Goal: Task Accomplishment & Management: Use online tool/utility

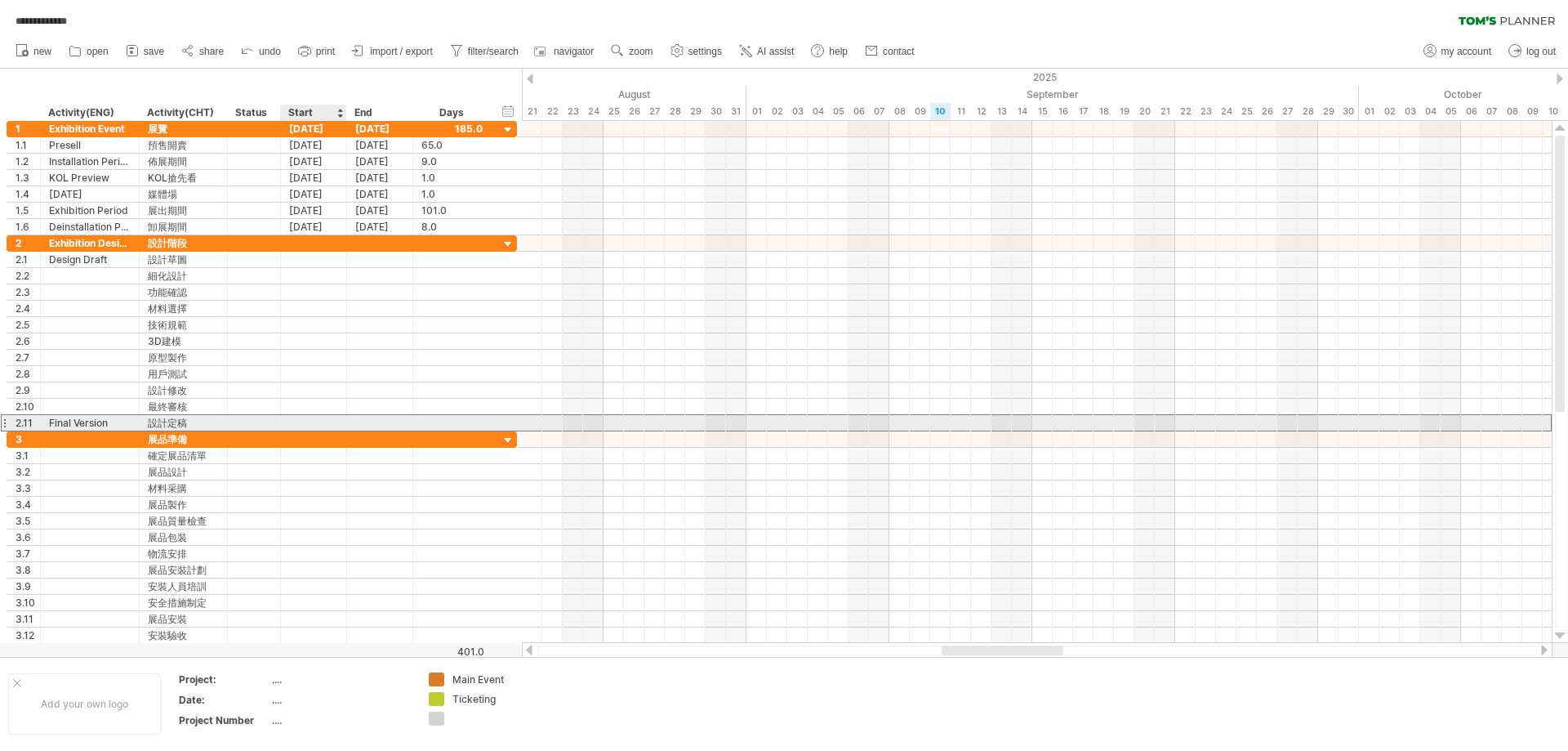
click at [320, 420] on div at bounding box center [314, 423] width 66 height 15
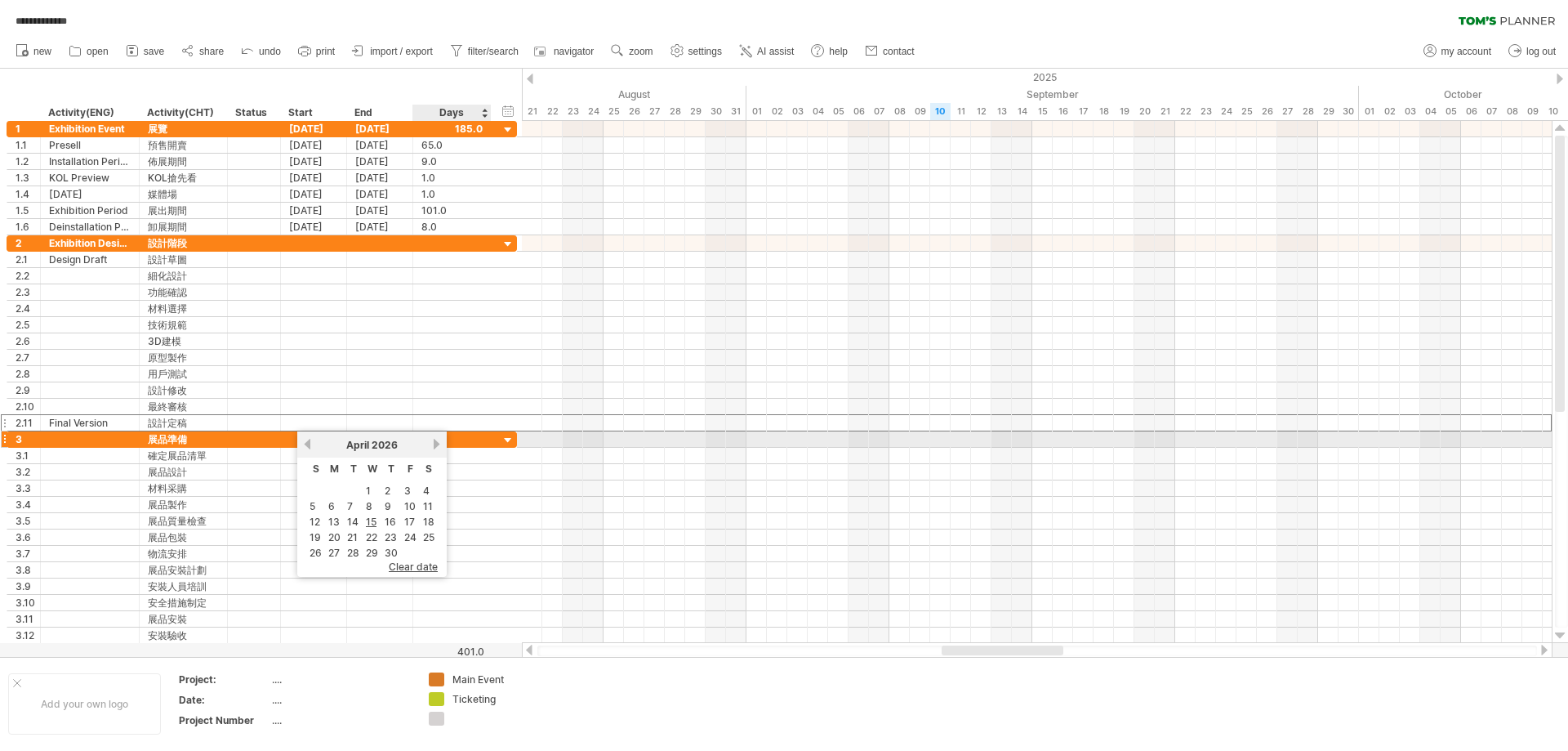
click at [436, 445] on link "next" at bounding box center [436, 444] width 12 height 12
click at [435, 445] on link "next" at bounding box center [436, 444] width 12 height 12
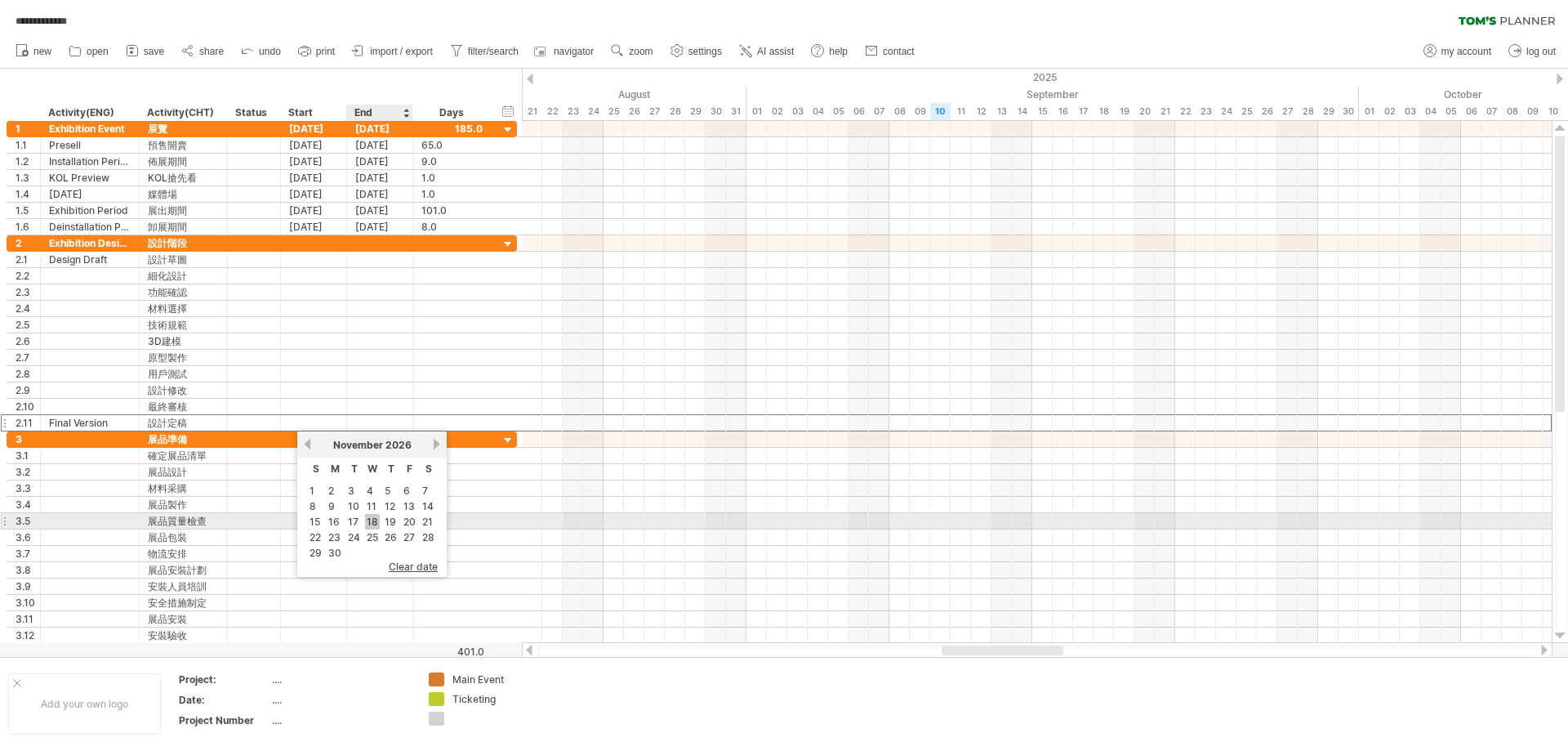
click at [371, 523] on link "18" at bounding box center [372, 521] width 14 height 15
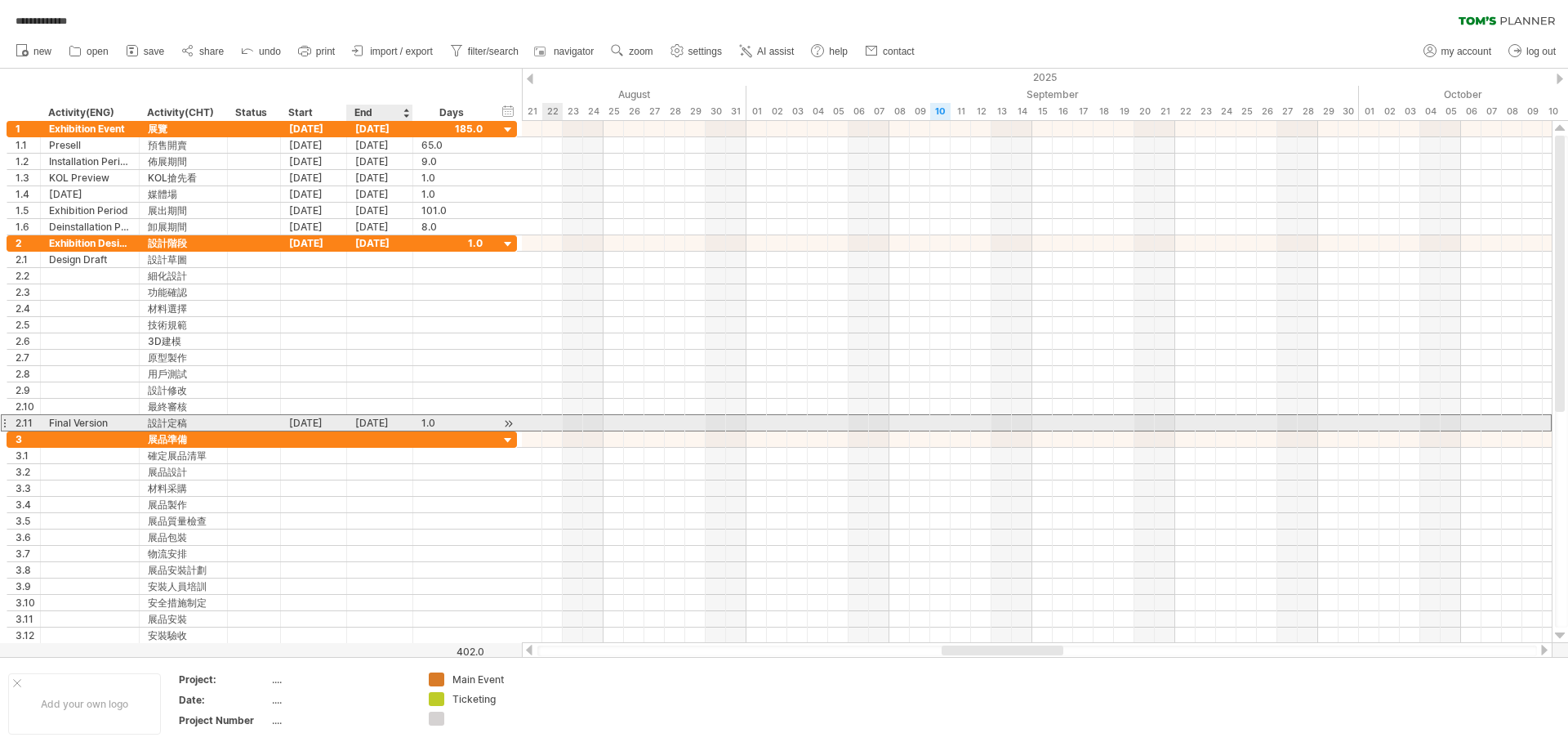
click at [377, 424] on div "[DATE]" at bounding box center [379, 423] width 66 height 15
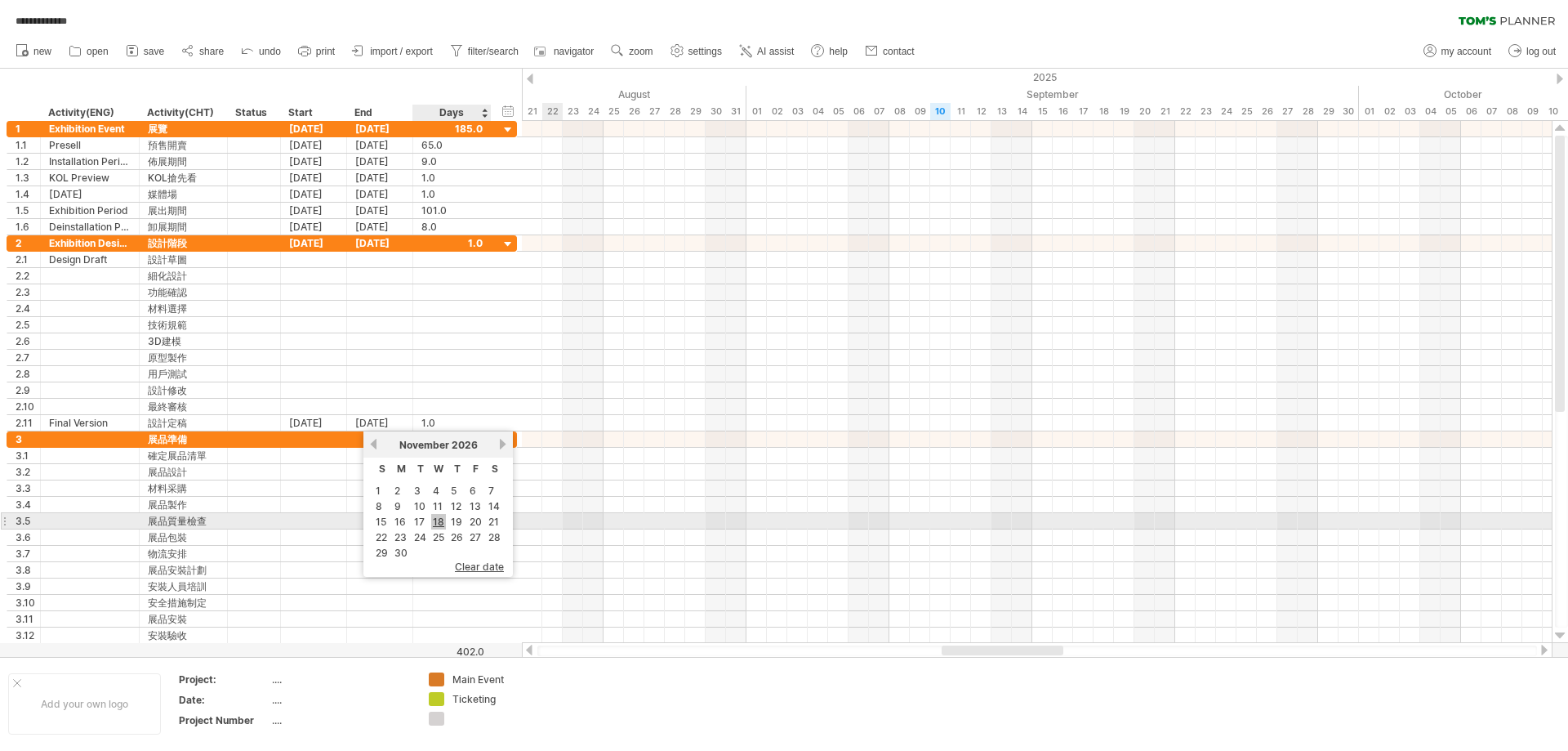
click at [440, 521] on link "18" at bounding box center [438, 521] width 14 height 15
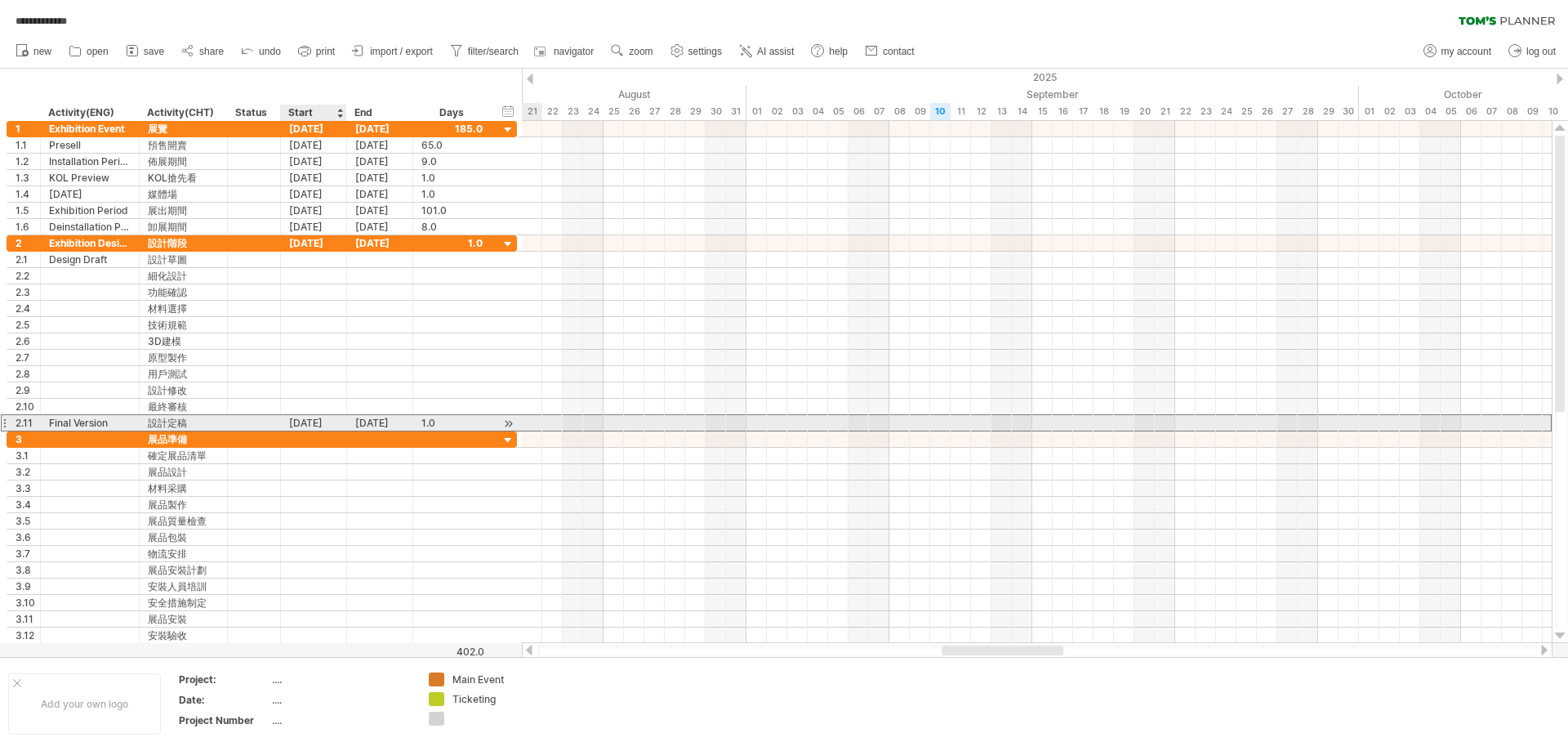
click at [321, 424] on div "[DATE]" at bounding box center [314, 423] width 66 height 15
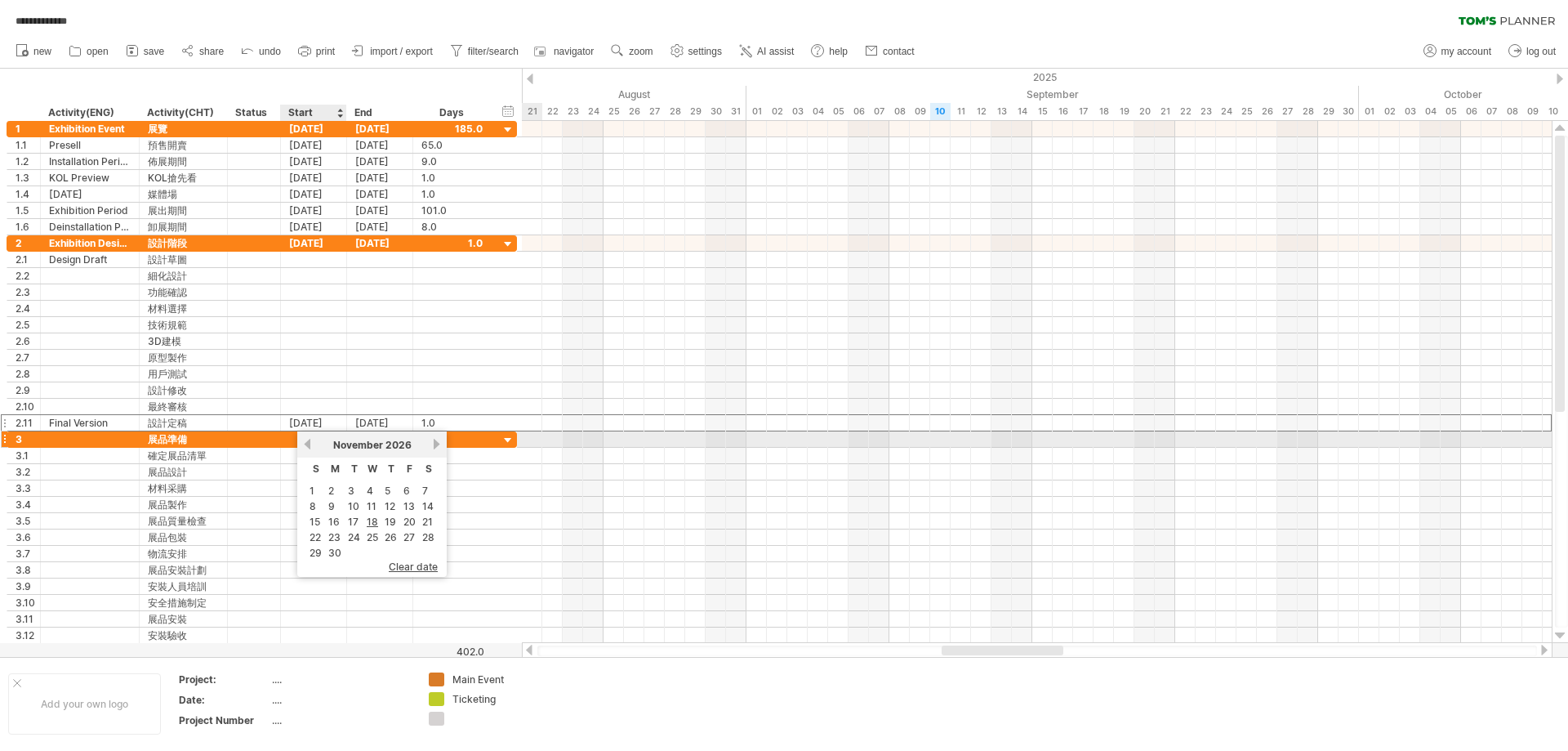
click at [304, 445] on link "previous" at bounding box center [307, 444] width 12 height 12
click at [306, 445] on link "previous" at bounding box center [307, 444] width 12 height 12
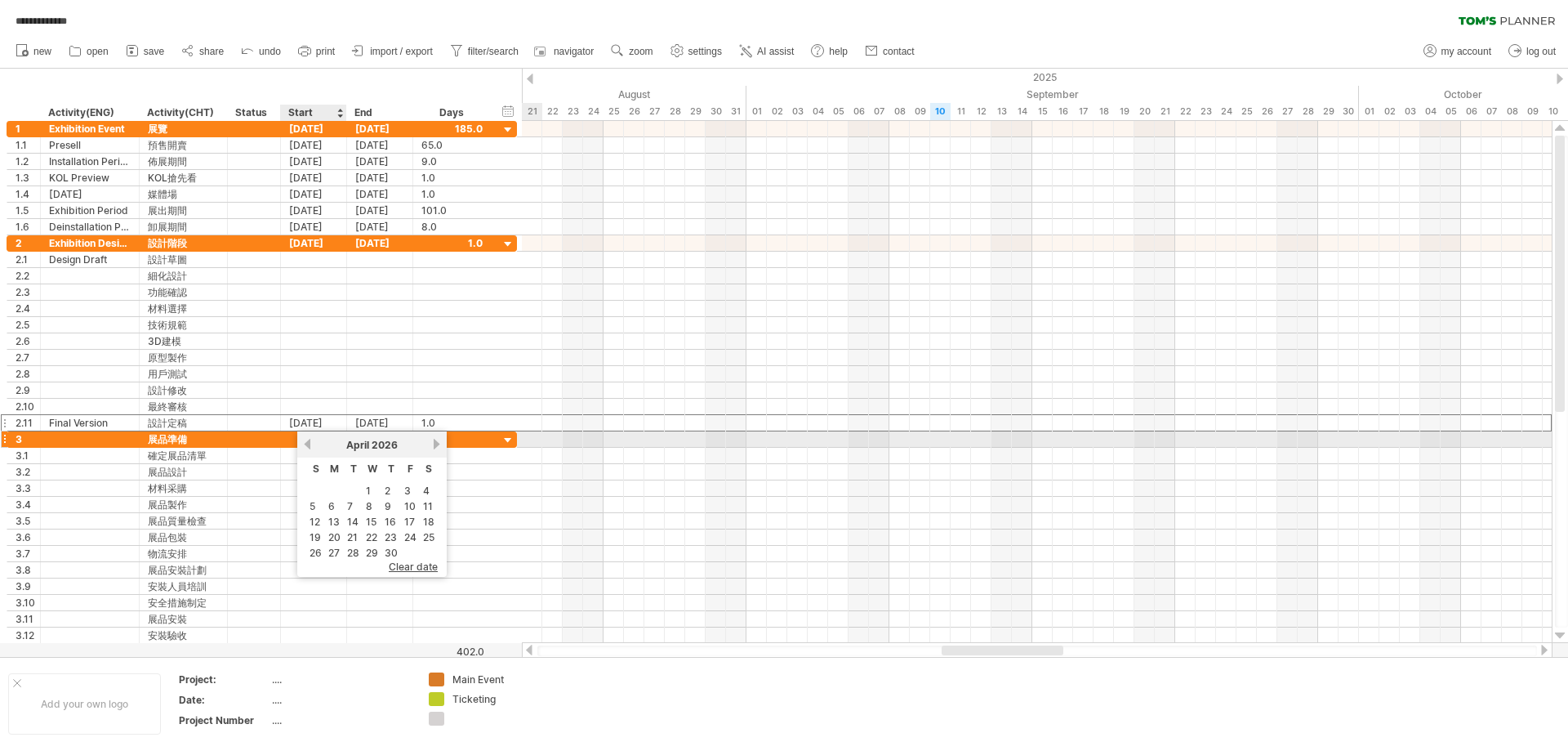
click at [306, 445] on link "previous" at bounding box center [307, 444] width 12 height 12
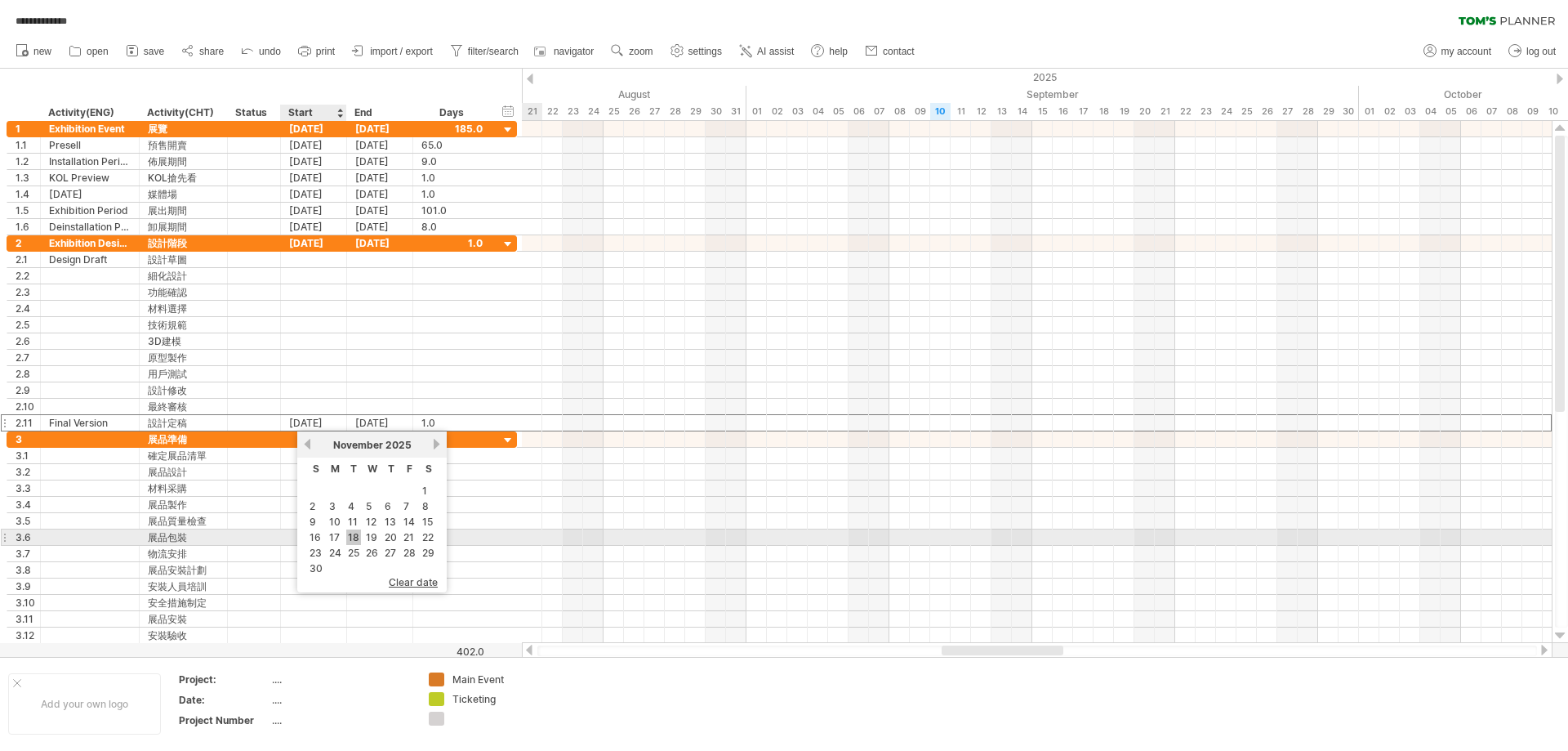
click at [351, 538] on link "18" at bounding box center [353, 537] width 14 height 15
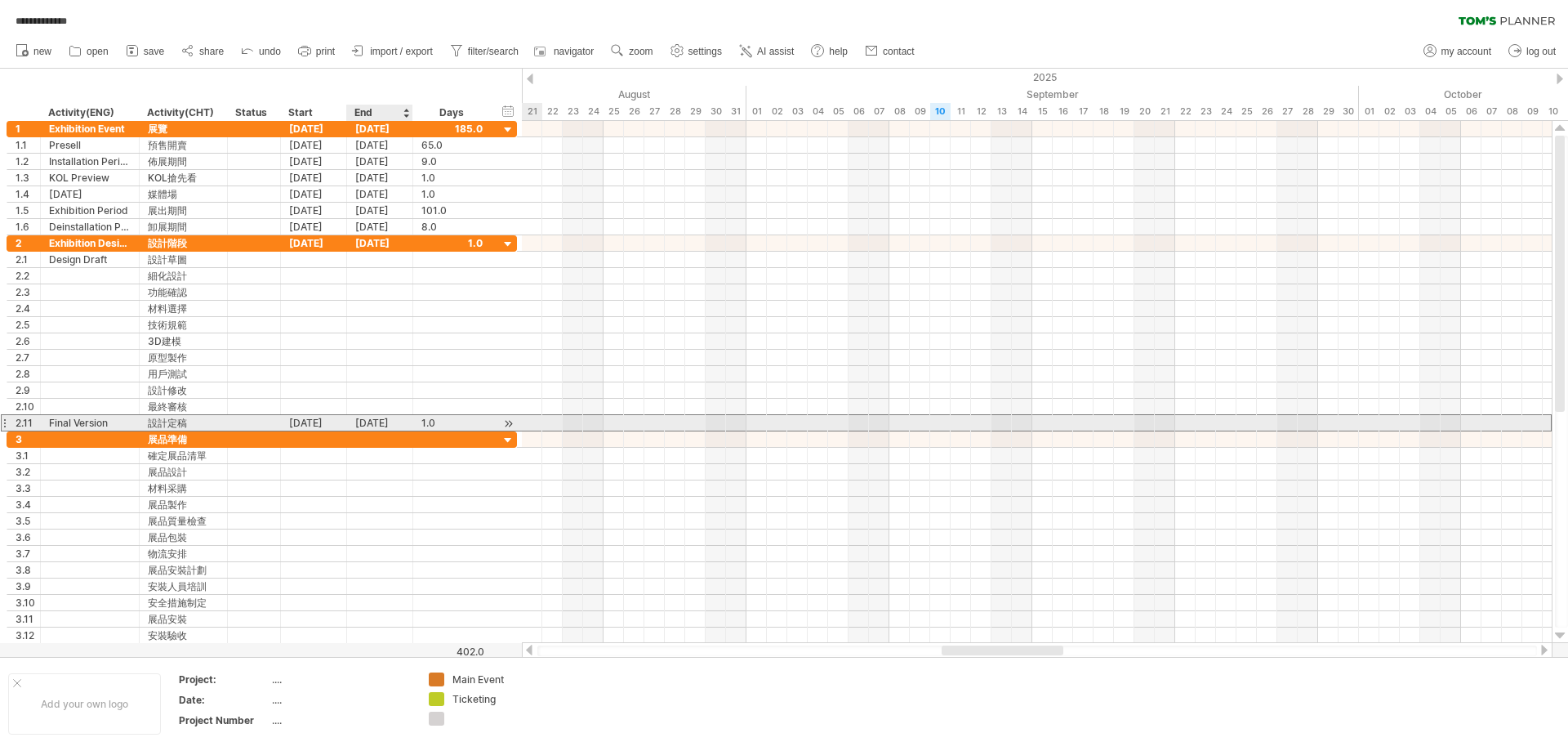
click at [367, 418] on div "[DATE]" at bounding box center [379, 423] width 66 height 15
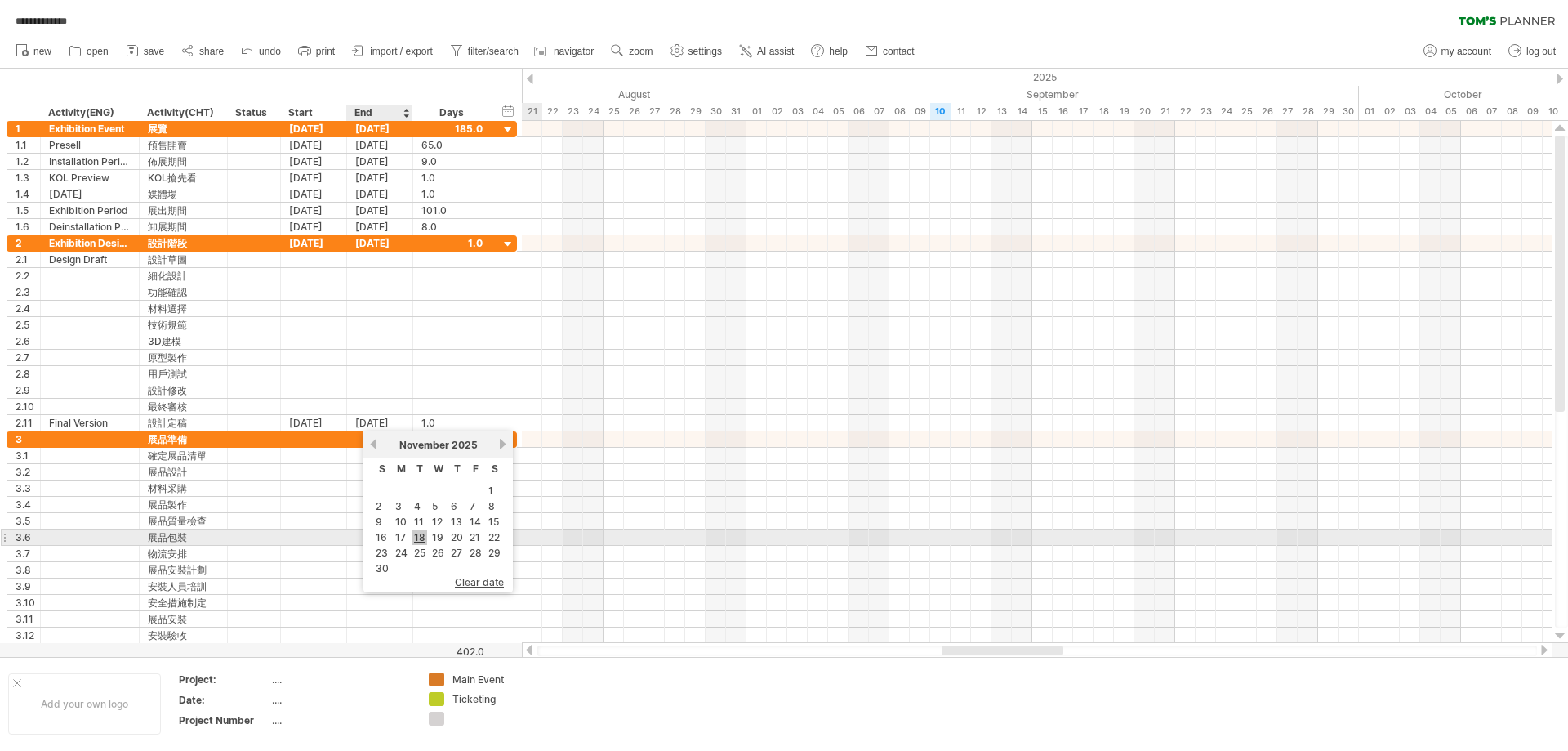
click at [420, 537] on link "18" at bounding box center [419, 537] width 14 height 15
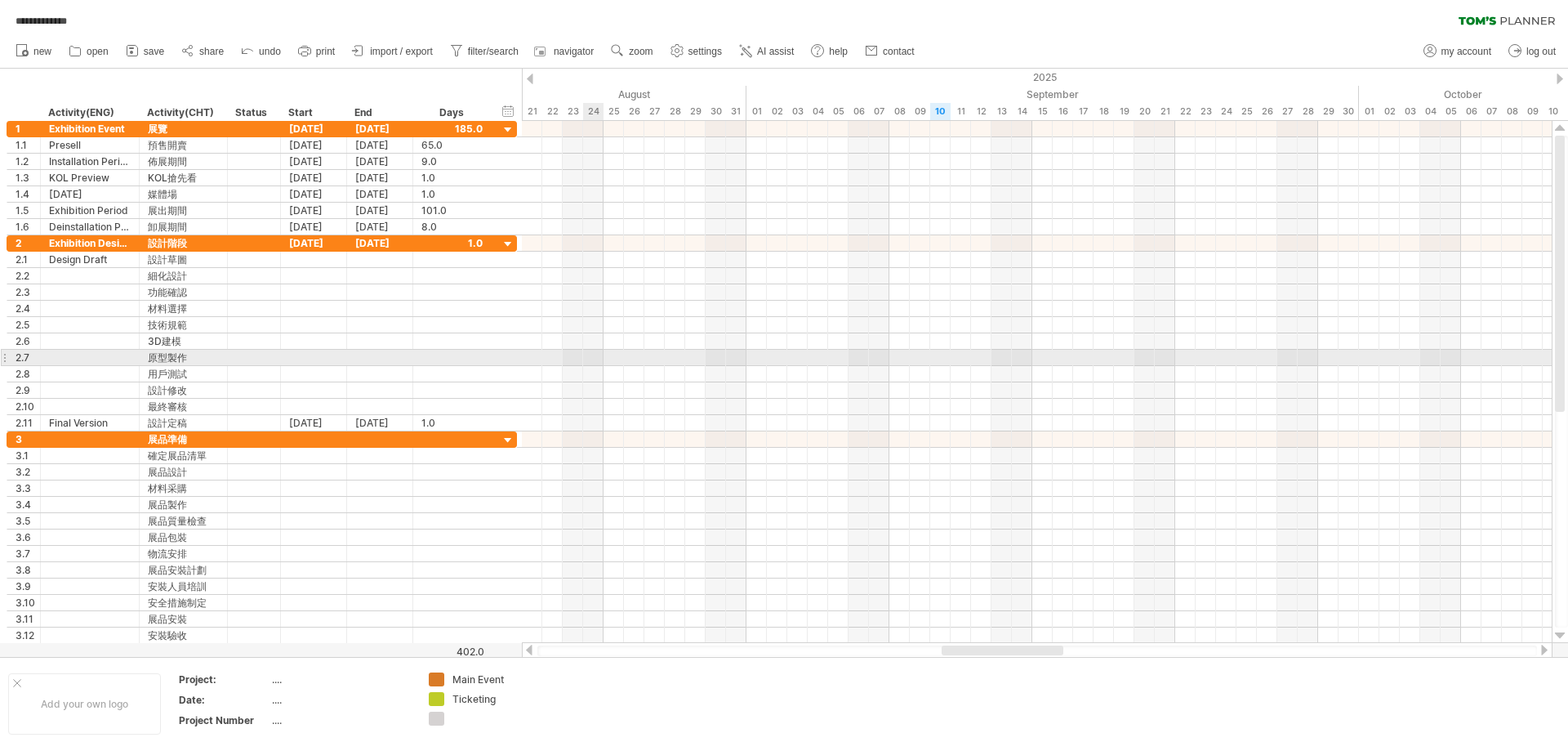
click at [597, 357] on div at bounding box center [1036, 357] width 1029 height 16
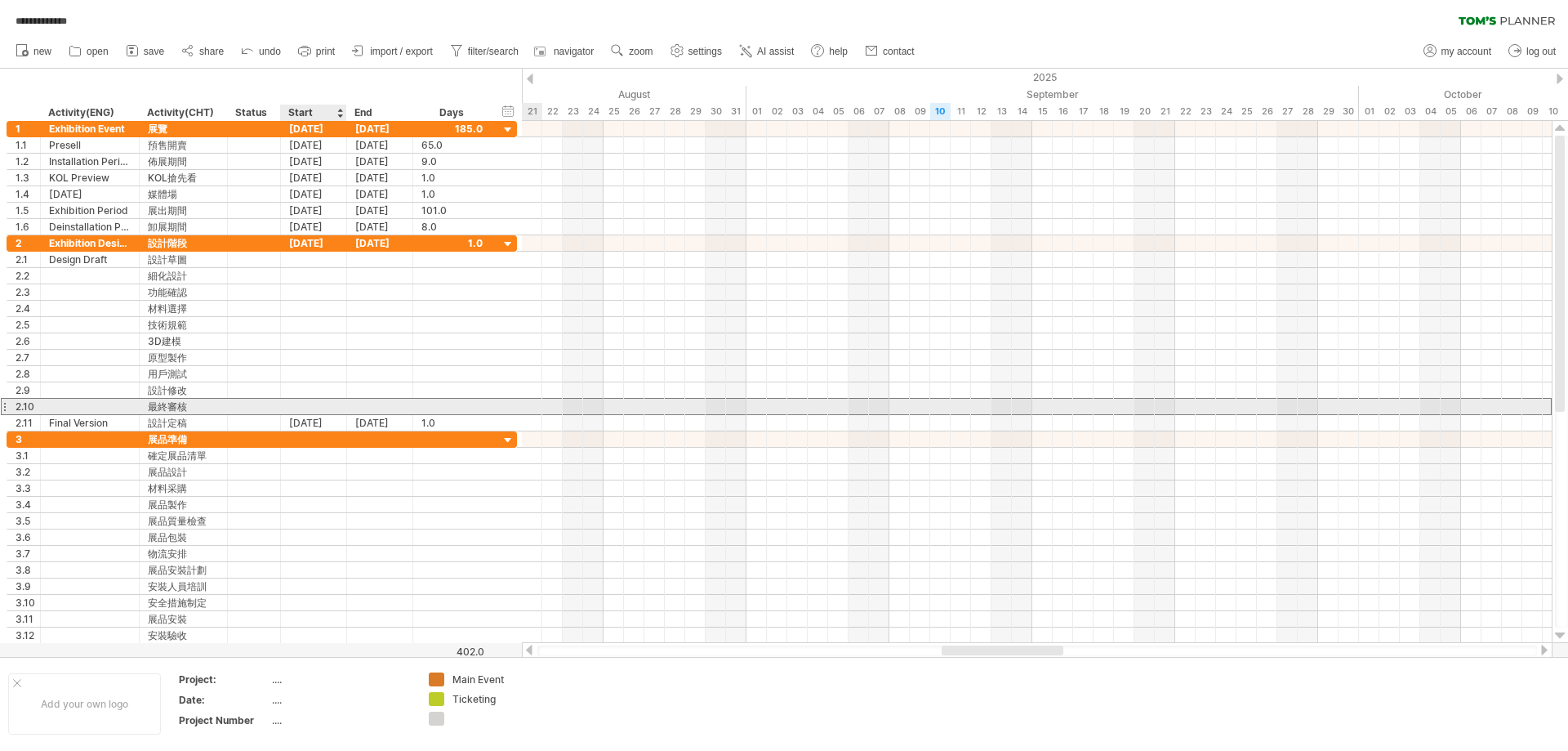
click at [308, 409] on div at bounding box center [314, 406] width 66 height 15
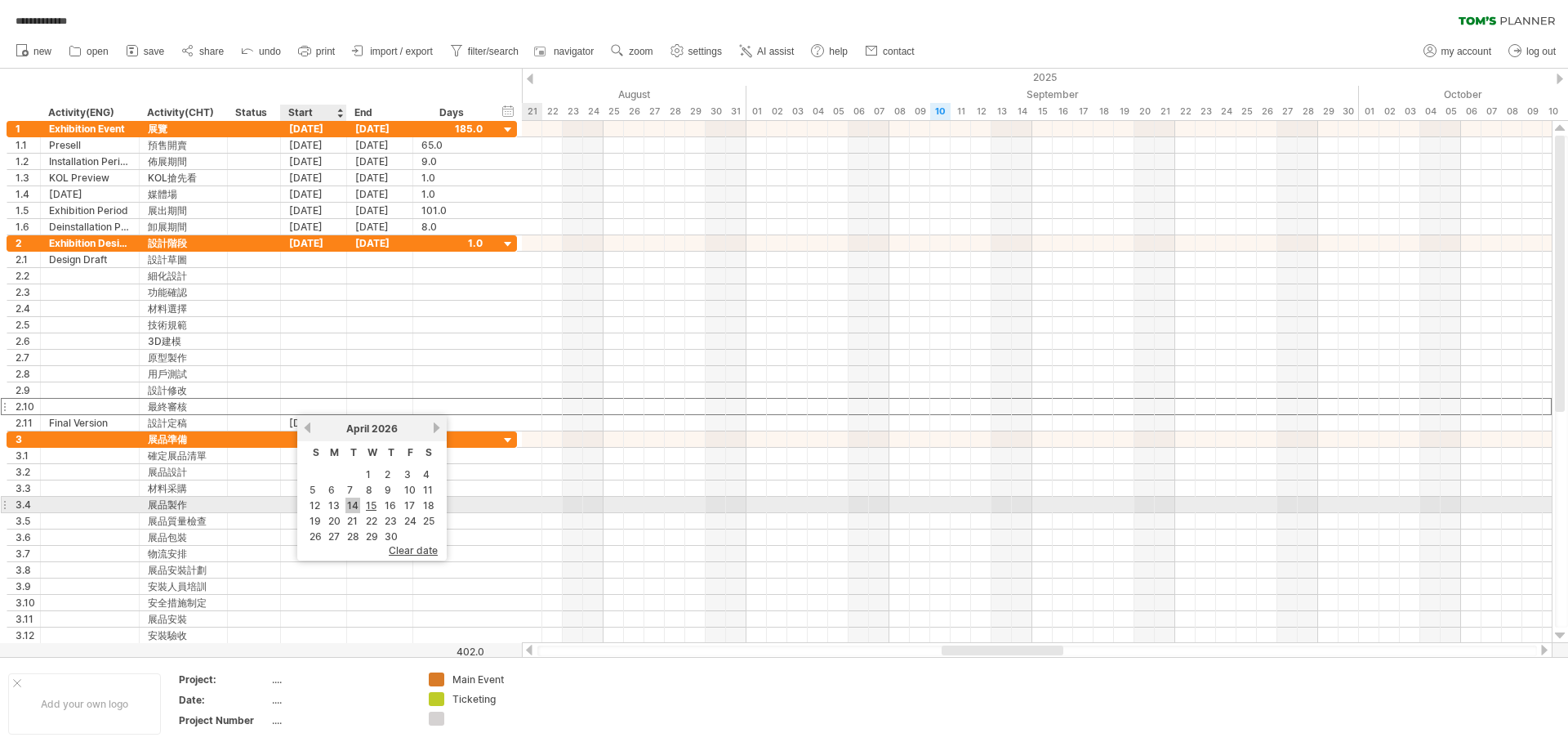
click at [352, 507] on link "14" at bounding box center [352, 505] width 14 height 15
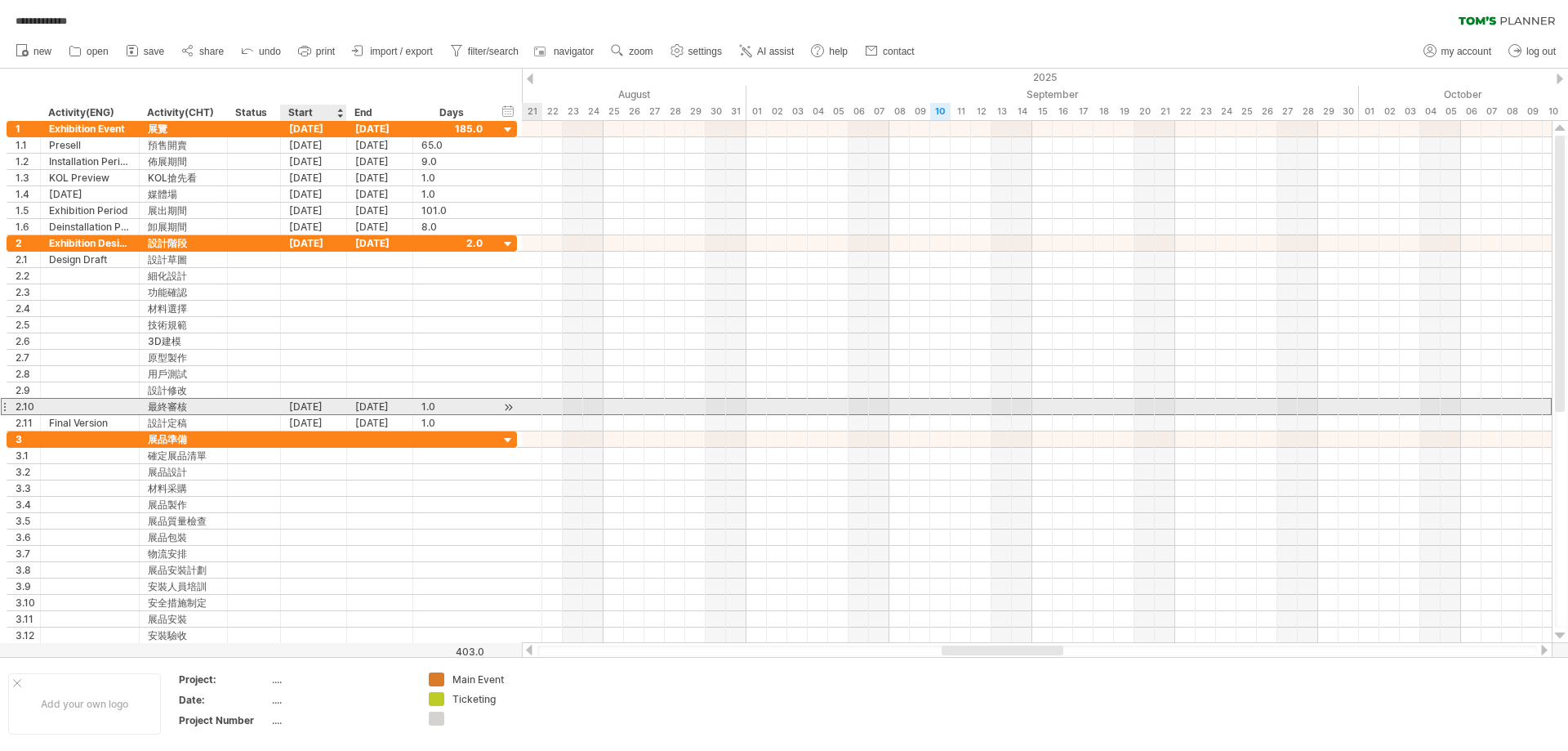
click at [320, 410] on div "[DATE]" at bounding box center [314, 406] width 66 height 15
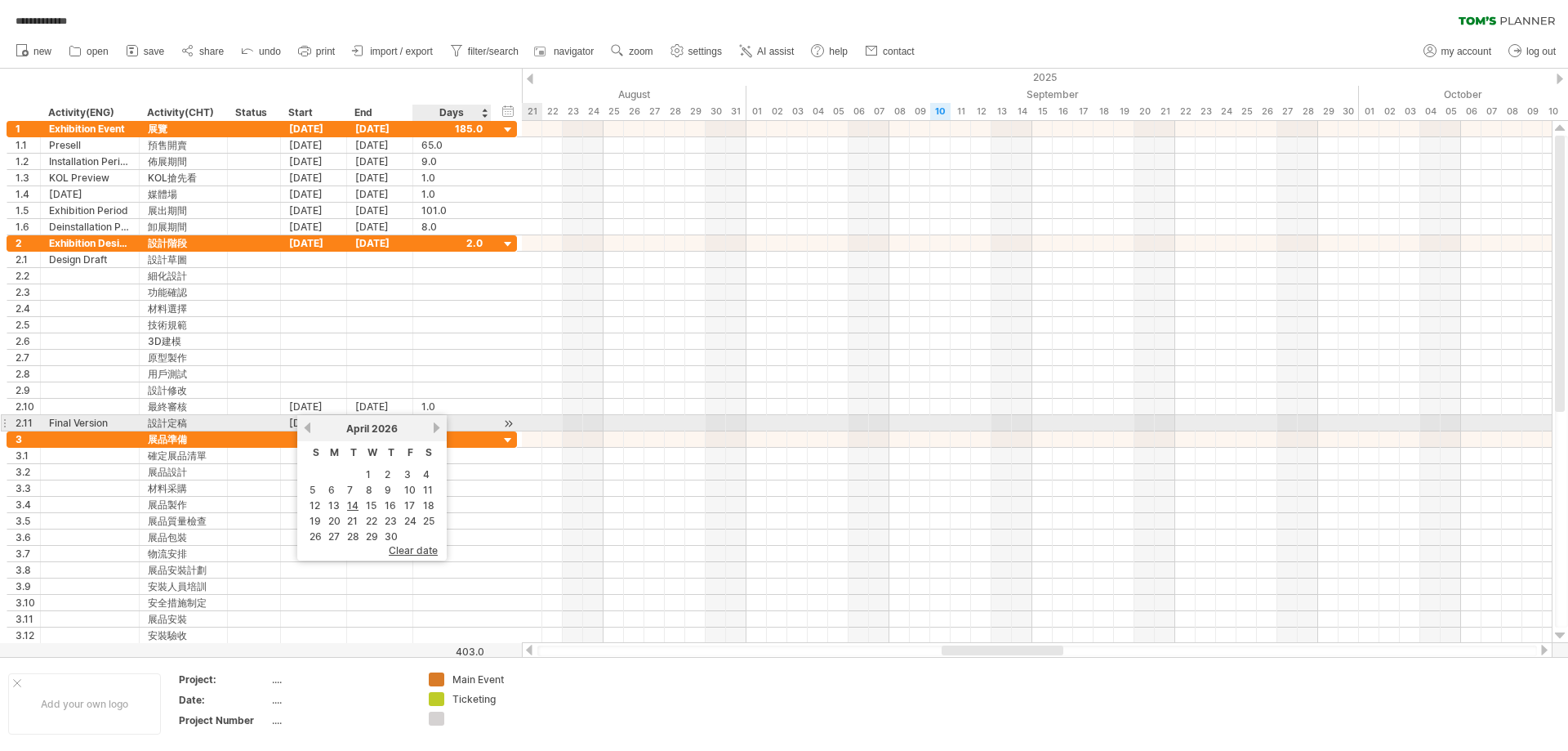
click at [434, 425] on link "next" at bounding box center [436, 427] width 12 height 12
click at [308, 427] on link "previous" at bounding box center [307, 427] width 12 height 12
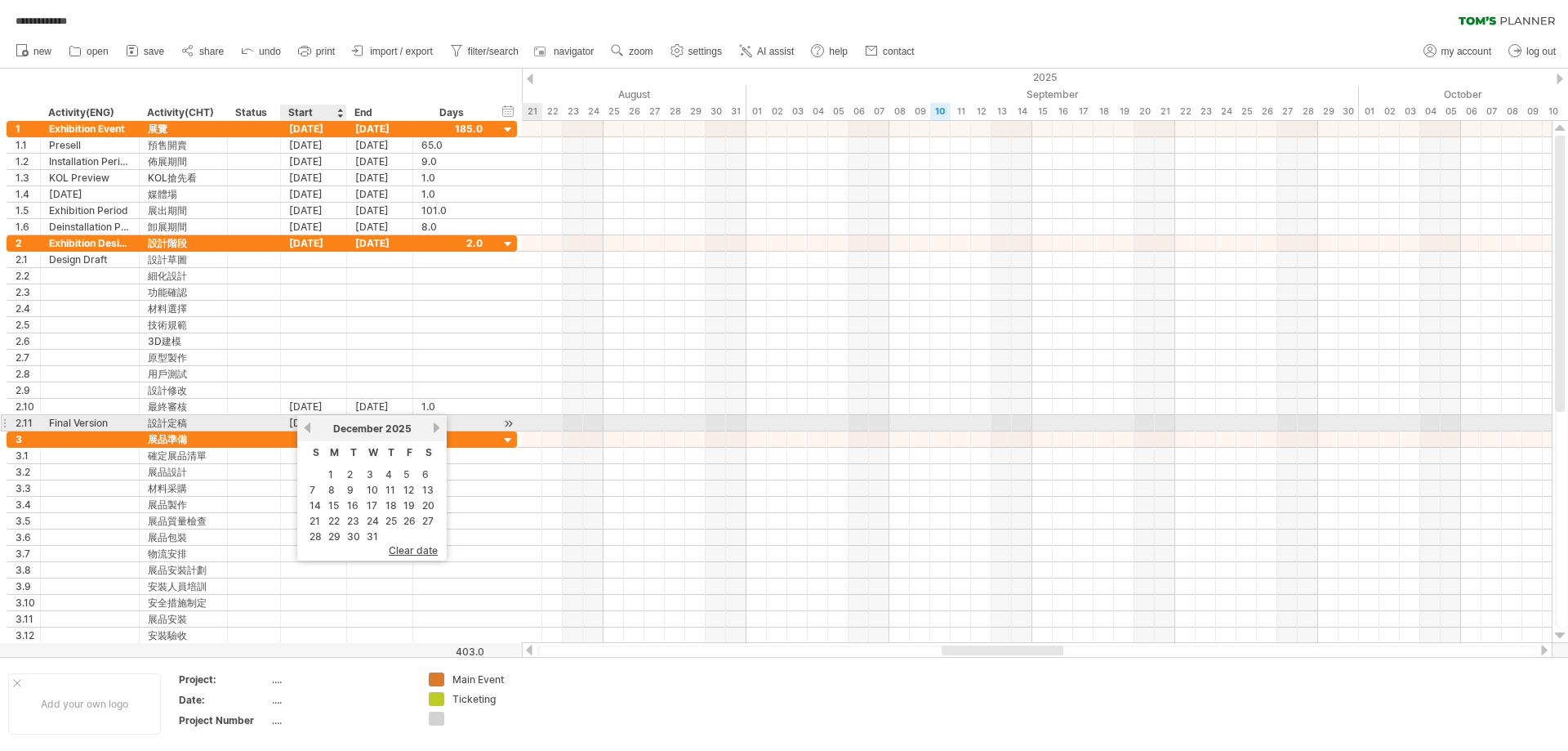
click at [308, 427] on link "previous" at bounding box center [307, 427] width 12 height 12
click at [308, 428] on link "previous" at bounding box center [307, 427] width 12 height 12
click at [433, 430] on link "next" at bounding box center [436, 427] width 12 height 12
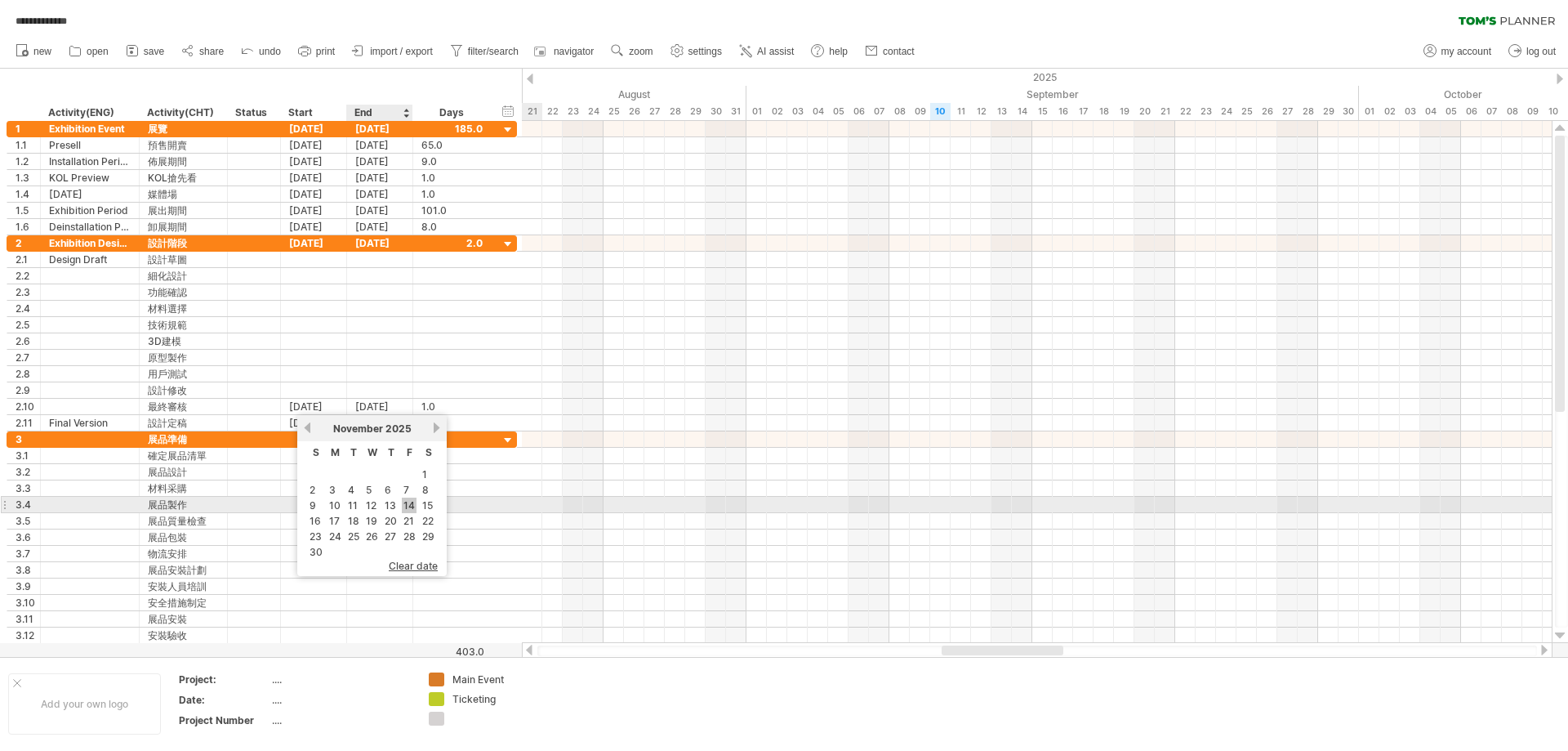
click at [411, 504] on link "14" at bounding box center [408, 505] width 14 height 15
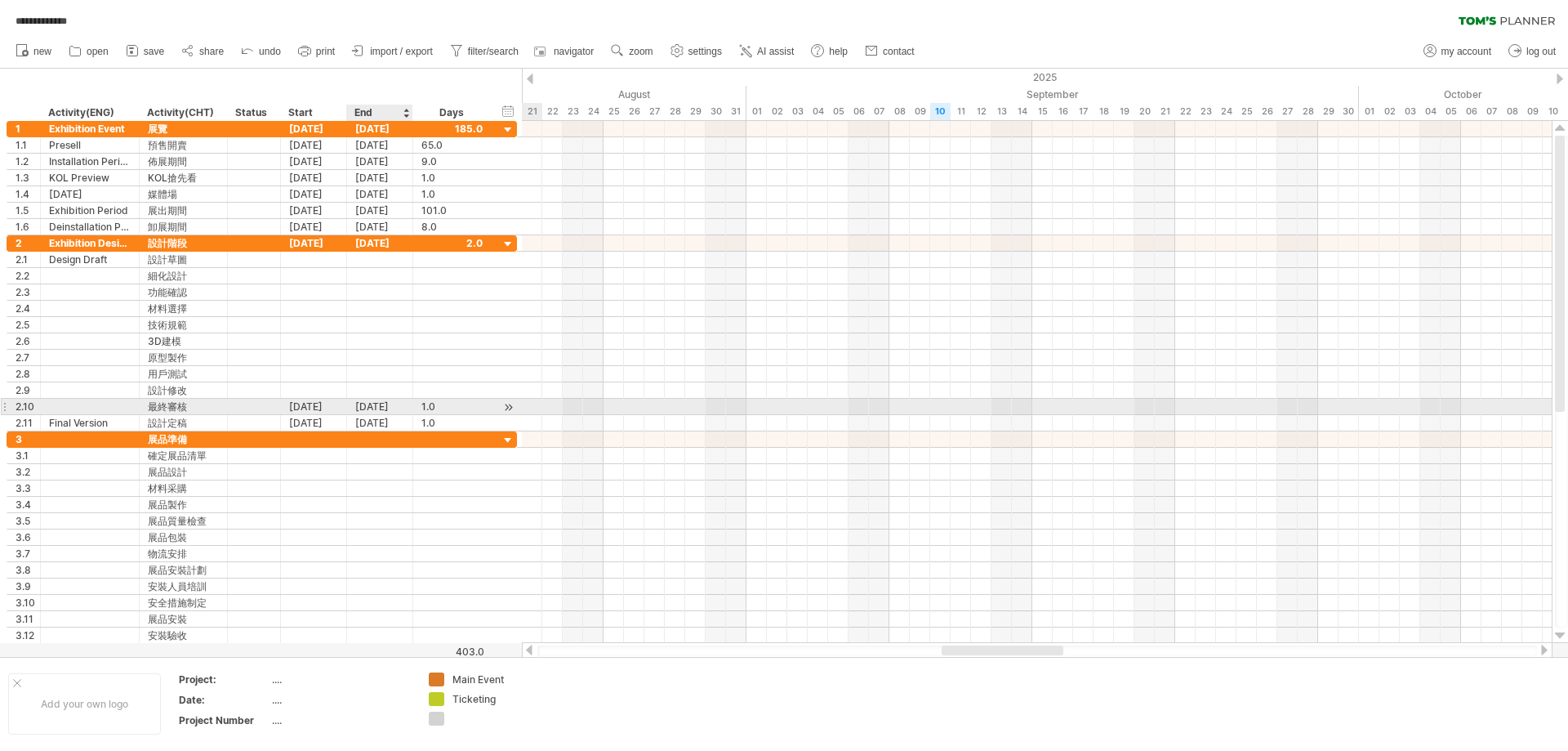
click at [381, 408] on div "[DATE]" at bounding box center [379, 406] width 66 height 15
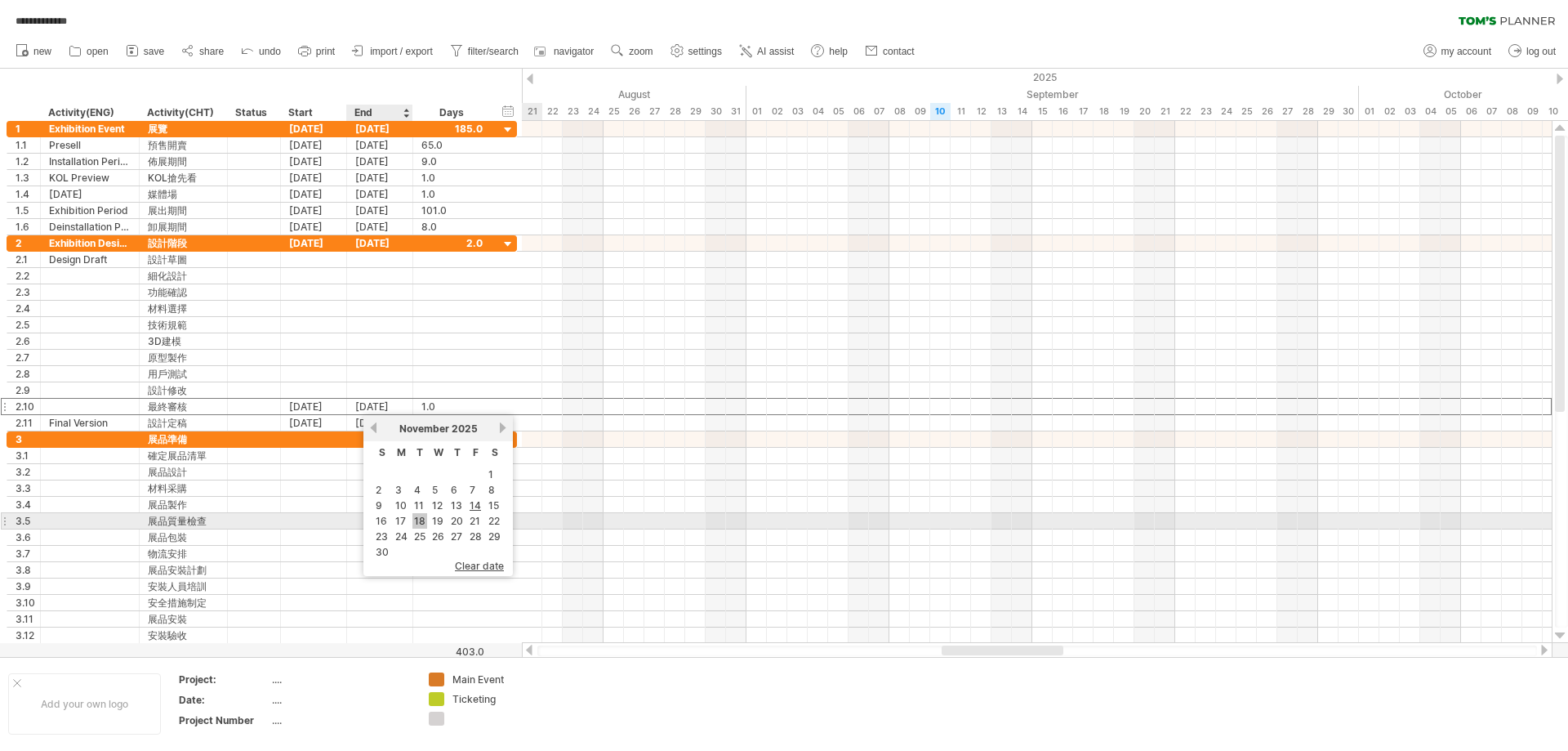
click at [416, 523] on link "18" at bounding box center [419, 521] width 14 height 15
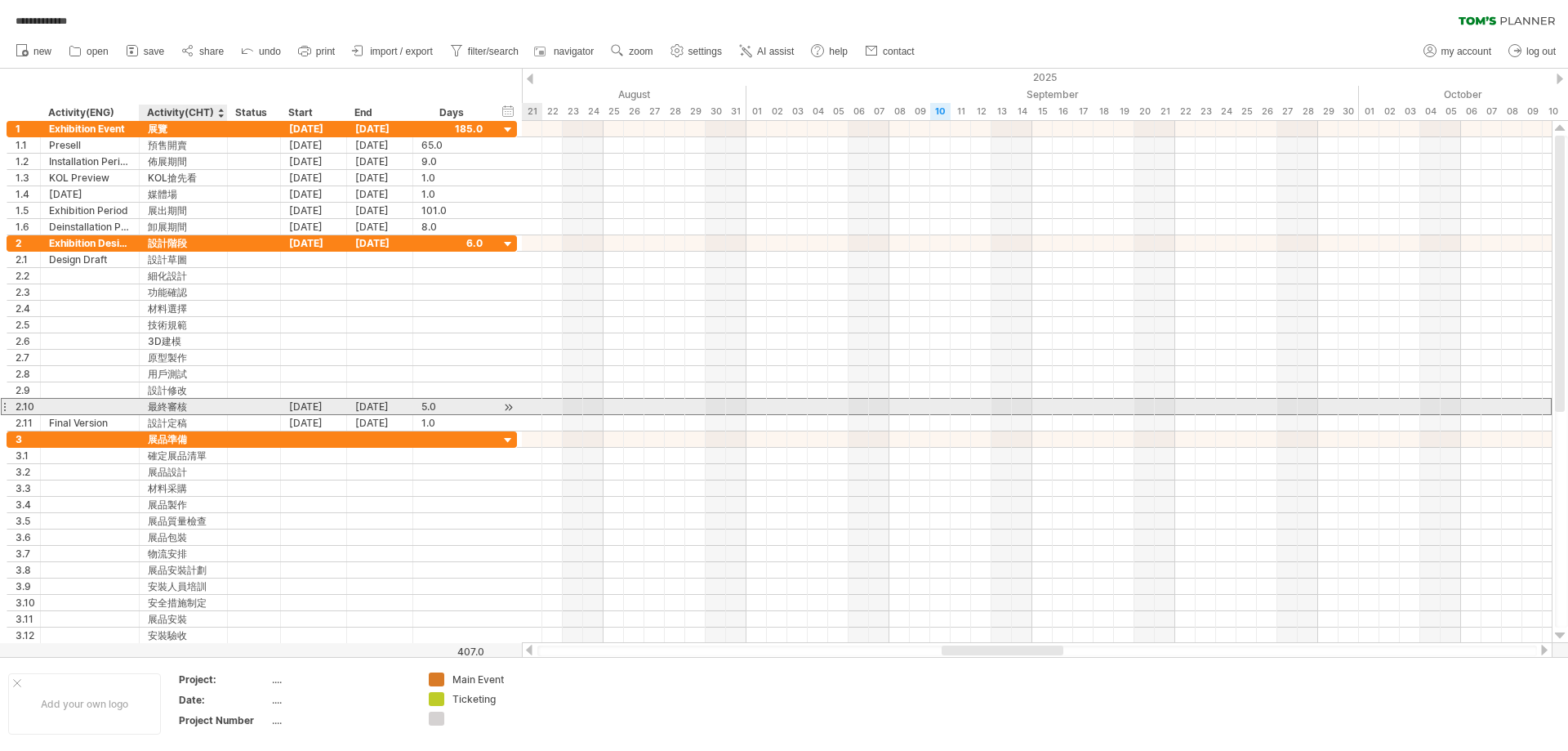
click at [189, 401] on div "最終審核" at bounding box center [183, 406] width 71 height 15
